Goal: Navigation & Orientation: Find specific page/section

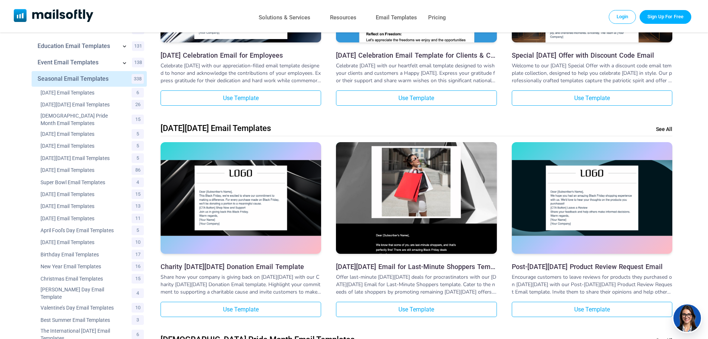
scroll to position [295, 0]
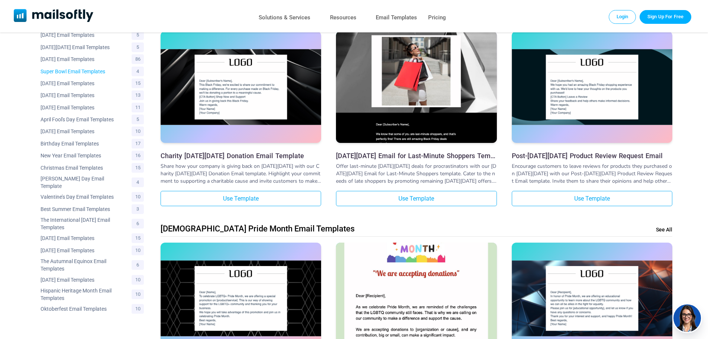
click at [68, 72] on link "Super Bowl Email Templates" at bounding box center [82, 71] width 82 height 7
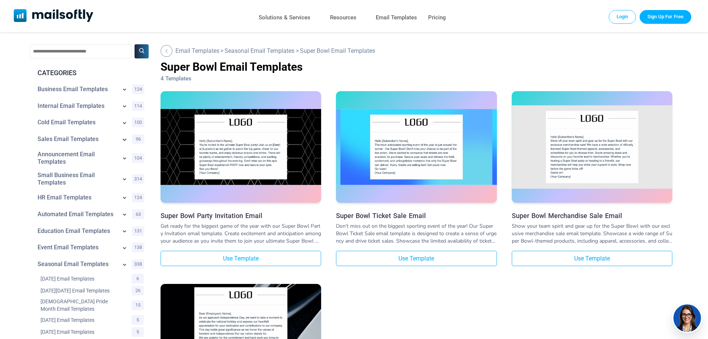
click at [124, 139] on icon at bounding box center [124, 139] width 9 height 9
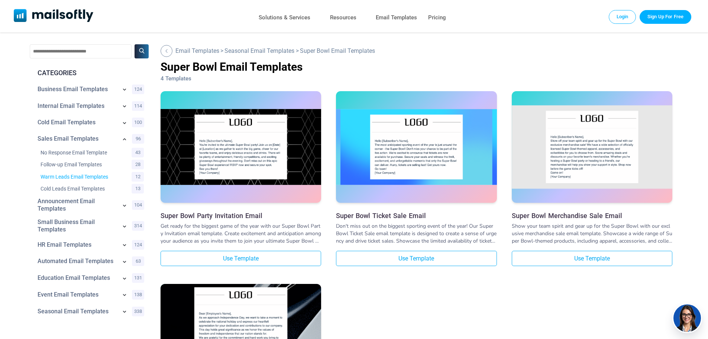
click at [70, 177] on link "Warm Leads Email Templates" at bounding box center [82, 176] width 82 height 7
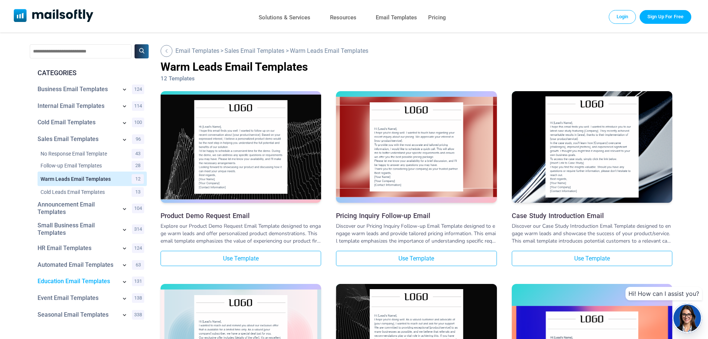
scroll to position [111, 0]
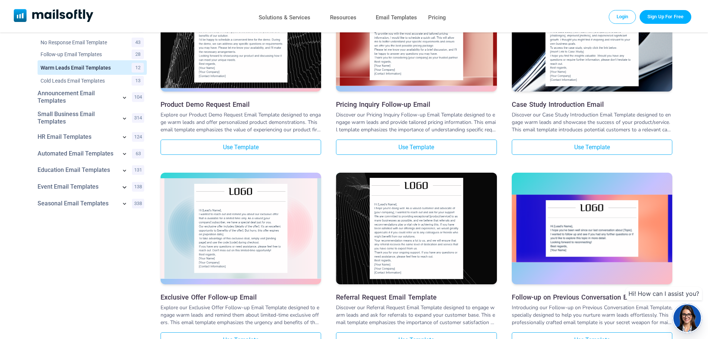
click at [126, 187] on icon at bounding box center [125, 187] width 4 height 2
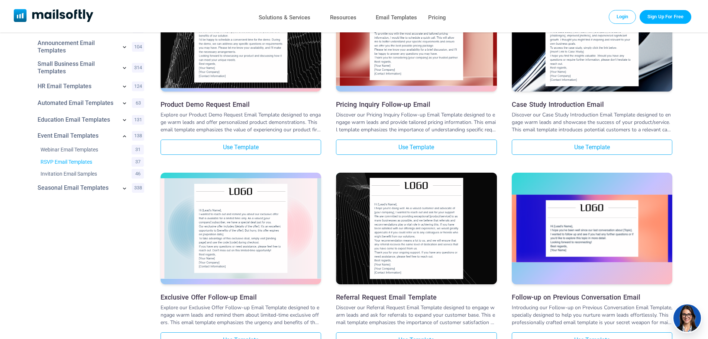
click at [83, 162] on link "RSVP Email Templates" at bounding box center [82, 161] width 82 height 7
